Goal: Task Accomplishment & Management: Manage account settings

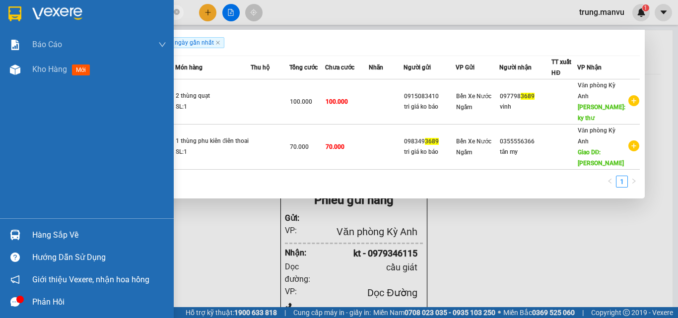
click at [10, 17] on img at bounding box center [14, 13] width 13 height 15
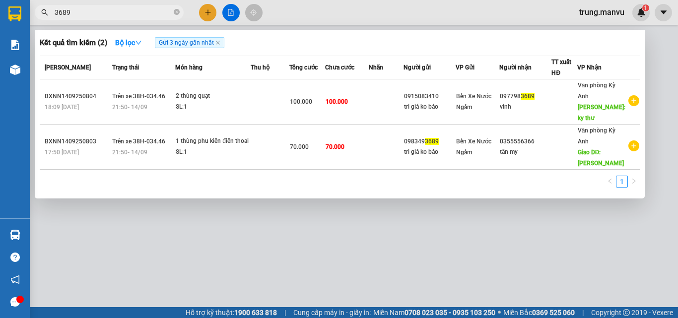
click at [493, 235] on div at bounding box center [339, 159] width 678 height 318
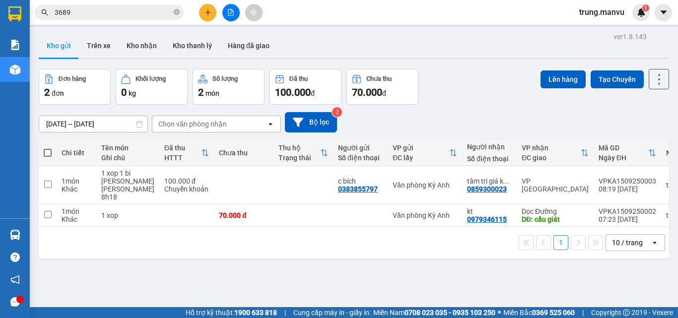
drag, startPoint x: 528, startPoint y: 46, endPoint x: 522, endPoint y: 20, distance: 26.4
click at [527, 45] on div "Kho gửi Trên xe Kho [PERSON_NAME] [PERSON_NAME] đã [PERSON_NAME]" at bounding box center [354, 47] width 631 height 26
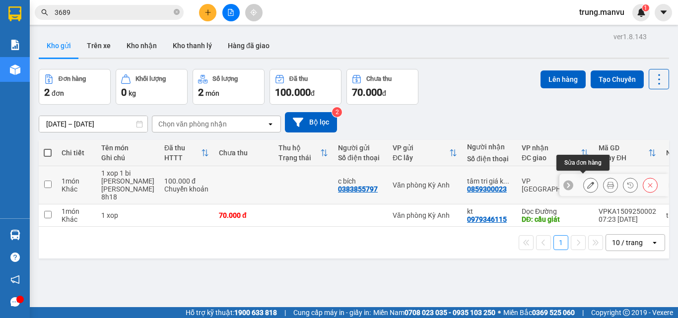
click at [587, 185] on icon at bounding box center [590, 185] width 7 height 7
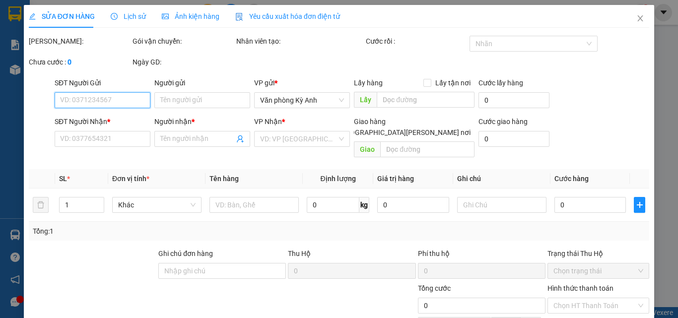
type input "0383855797"
type input "c bích"
type input "0859300023"
type input "tâm tri giá ko báo"
type input "100.000"
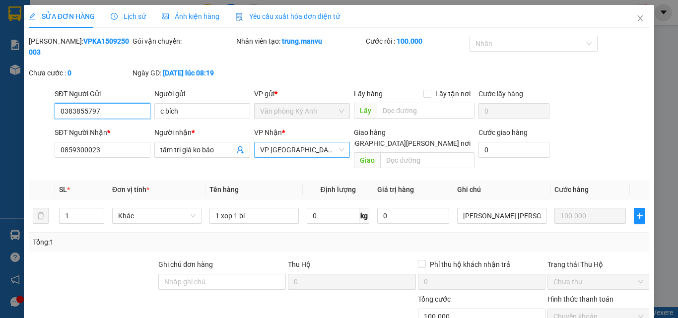
click at [312, 143] on span "VP [GEOGRAPHIC_DATA]" at bounding box center [302, 150] width 84 height 15
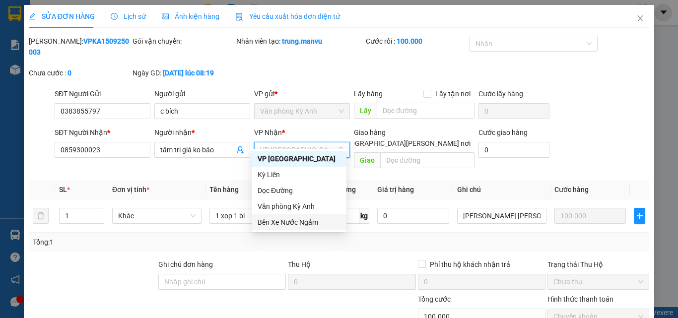
click at [297, 218] on div "Bến Xe Nước Ngầm" at bounding box center [299, 222] width 83 height 11
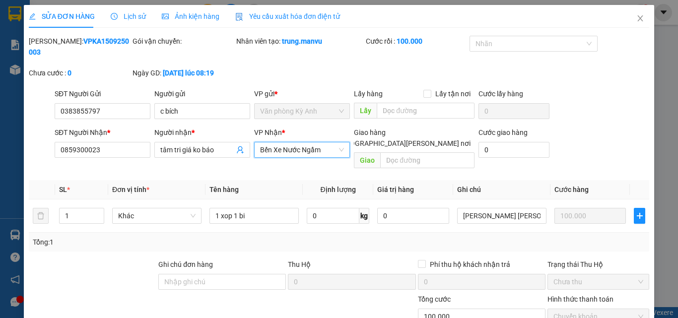
scroll to position [102, 0]
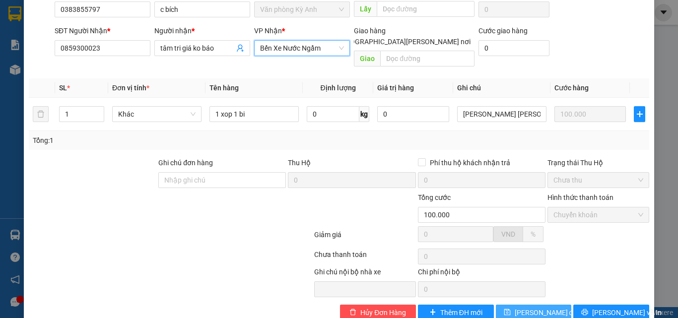
drag, startPoint x: 555, startPoint y: 292, endPoint x: 561, endPoint y: 274, distance: 19.3
click at [554, 305] on button "[PERSON_NAME] đổi" at bounding box center [534, 313] width 76 height 16
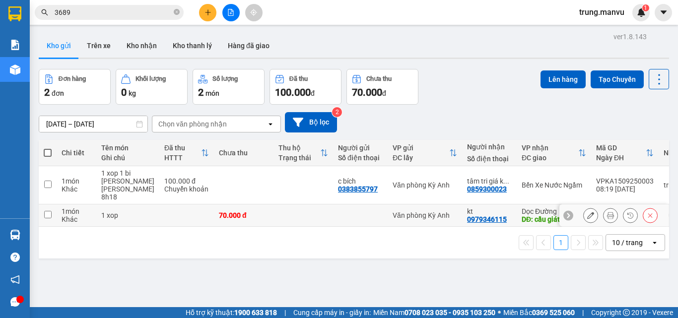
click at [433, 212] on div "Văn phòng Kỳ Anh" at bounding box center [425, 216] width 65 height 8
checkbox input "true"
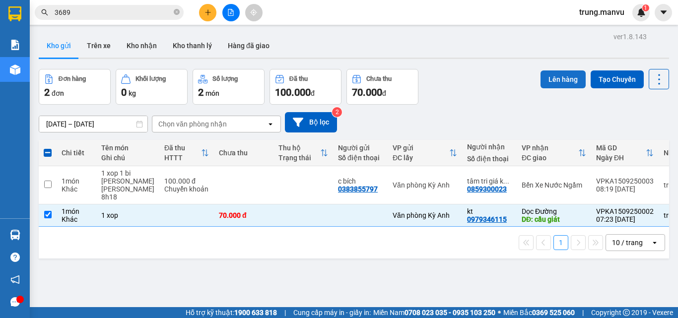
click at [550, 75] on button "Lên hàng" at bounding box center [563, 80] width 45 height 18
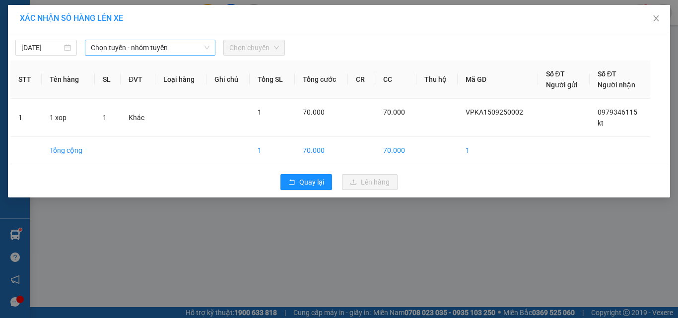
click at [163, 52] on span "Chọn tuyến - nhóm tuyến" at bounding box center [150, 47] width 119 height 15
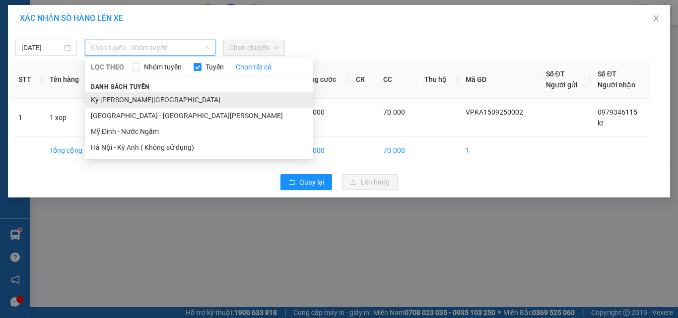
click at [132, 94] on li "Kỳ [PERSON_NAME][GEOGRAPHIC_DATA]" at bounding box center [199, 100] width 228 height 16
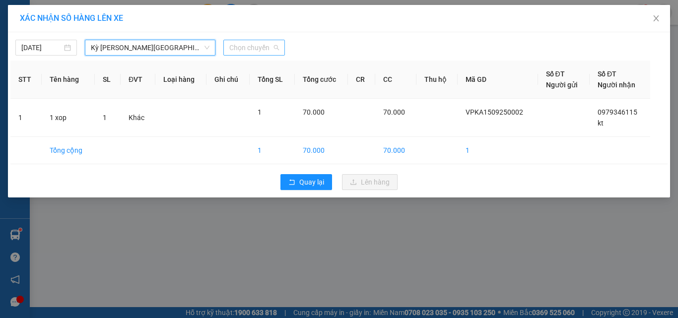
click at [248, 47] on span "Chọn chuyến" at bounding box center [254, 47] width 50 height 15
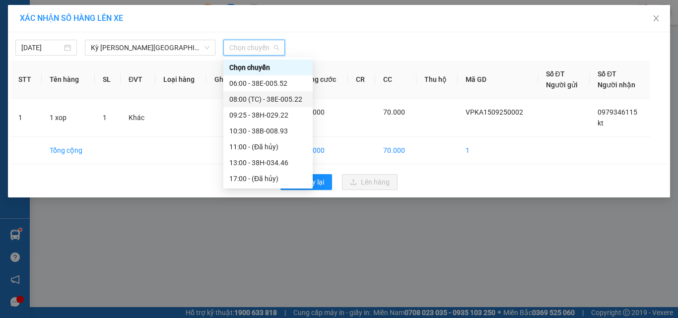
click at [281, 99] on div "08:00 (TC) - 38E-005.22" at bounding box center [267, 99] width 77 height 11
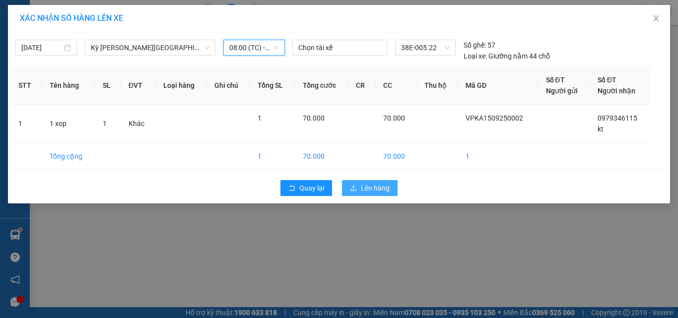
click at [363, 184] on span "Lên hàng" at bounding box center [375, 188] width 29 height 11
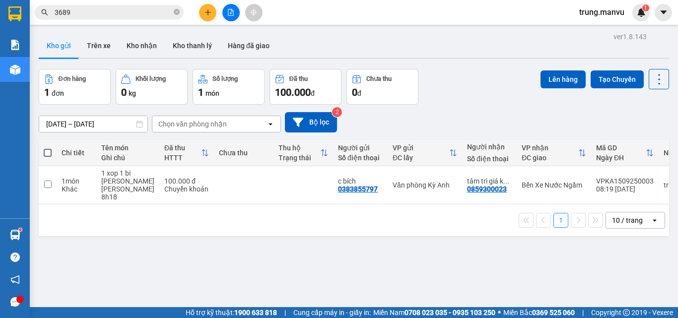
click at [101, 13] on input "3689" at bounding box center [113, 12] width 117 height 11
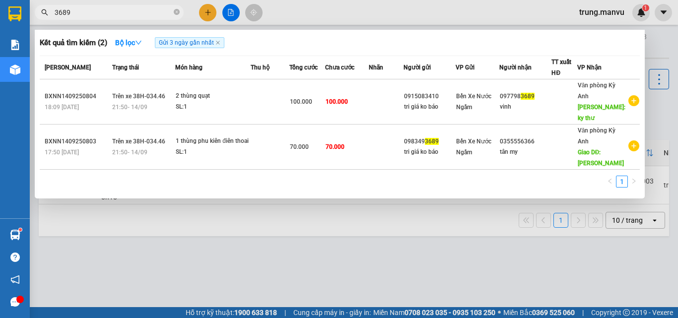
click at [101, 13] on input "3689" at bounding box center [113, 12] width 117 height 11
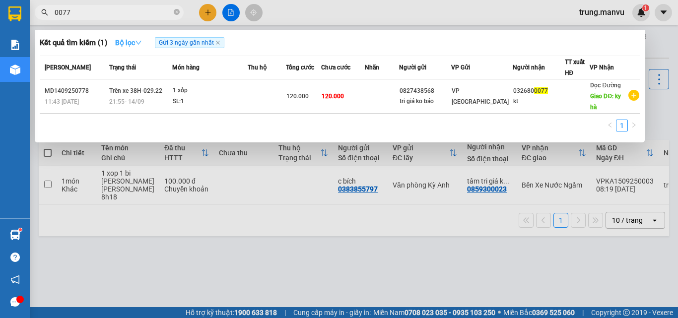
type input "0077"
click at [140, 39] on strong "Bộ lọc" at bounding box center [128, 43] width 27 height 8
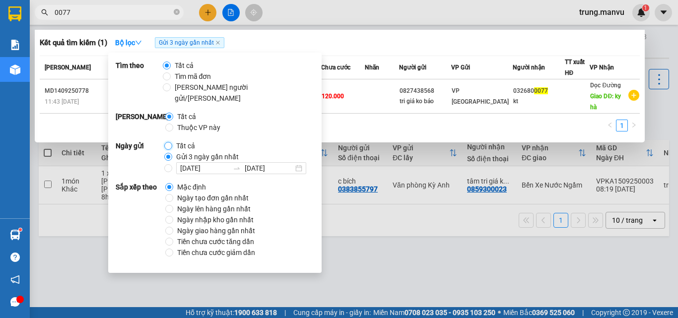
click at [169, 142] on input "Tất cả" at bounding box center [168, 146] width 8 height 8
radio input "true"
radio input "false"
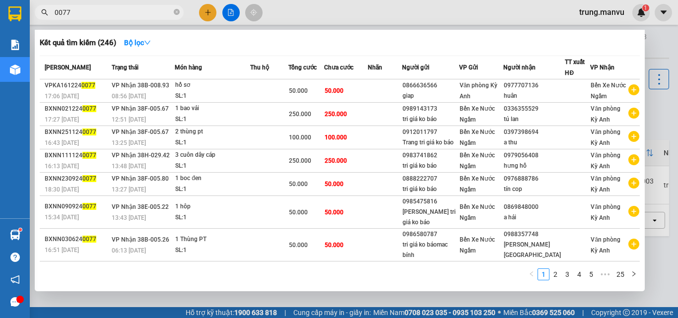
click at [355, 7] on div at bounding box center [339, 159] width 678 height 318
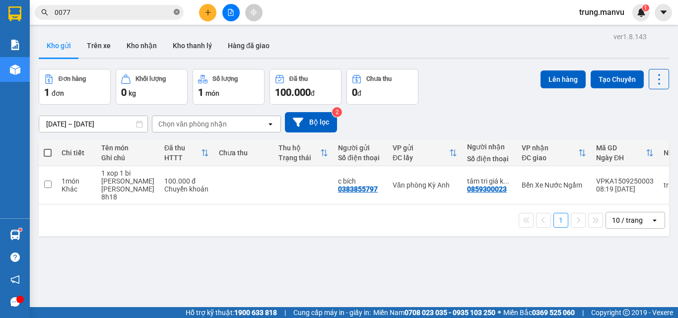
click at [178, 12] on icon "close-circle" at bounding box center [177, 12] width 6 height 6
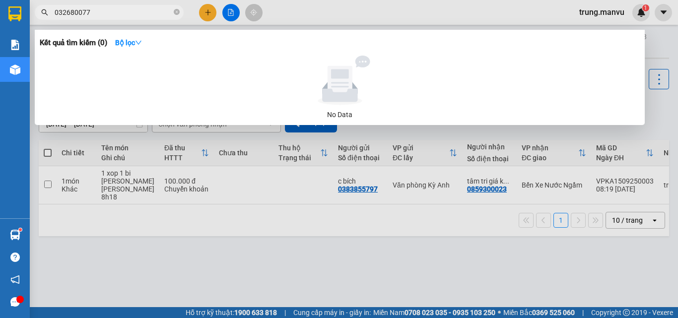
click at [80, 10] on input "032680077" at bounding box center [113, 12] width 117 height 11
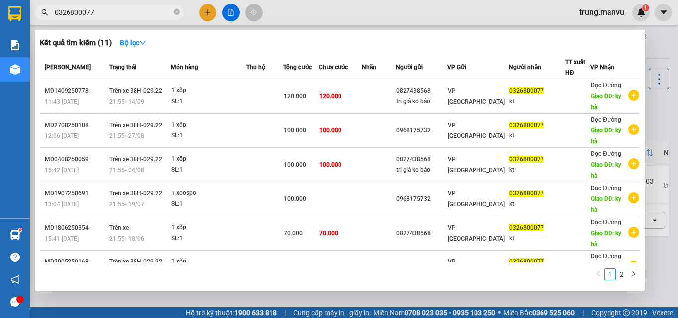
type input "0326800077"
click at [666, 119] on div at bounding box center [339, 159] width 678 height 318
